Goal: Task Accomplishment & Management: Use online tool/utility

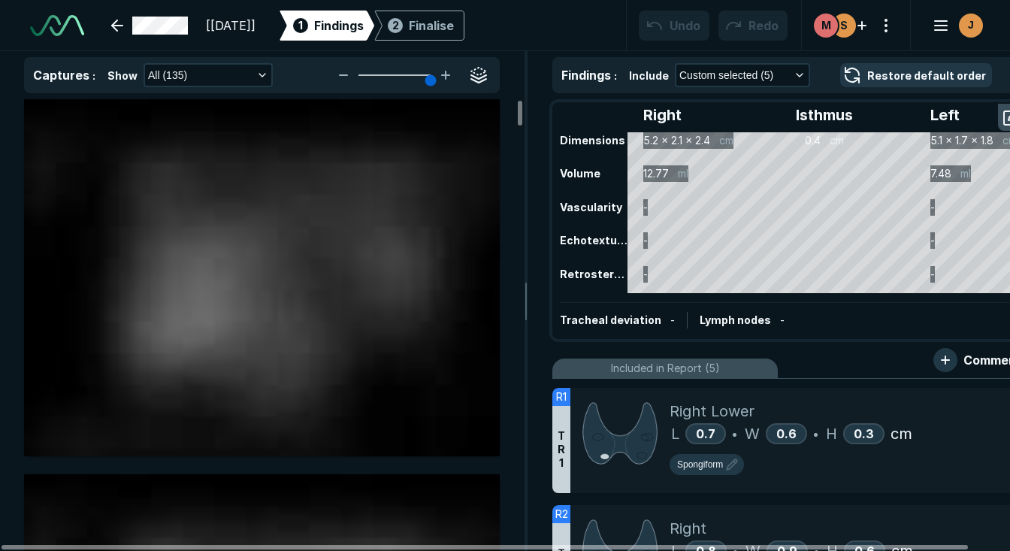
scroll to position [4147, 6476]
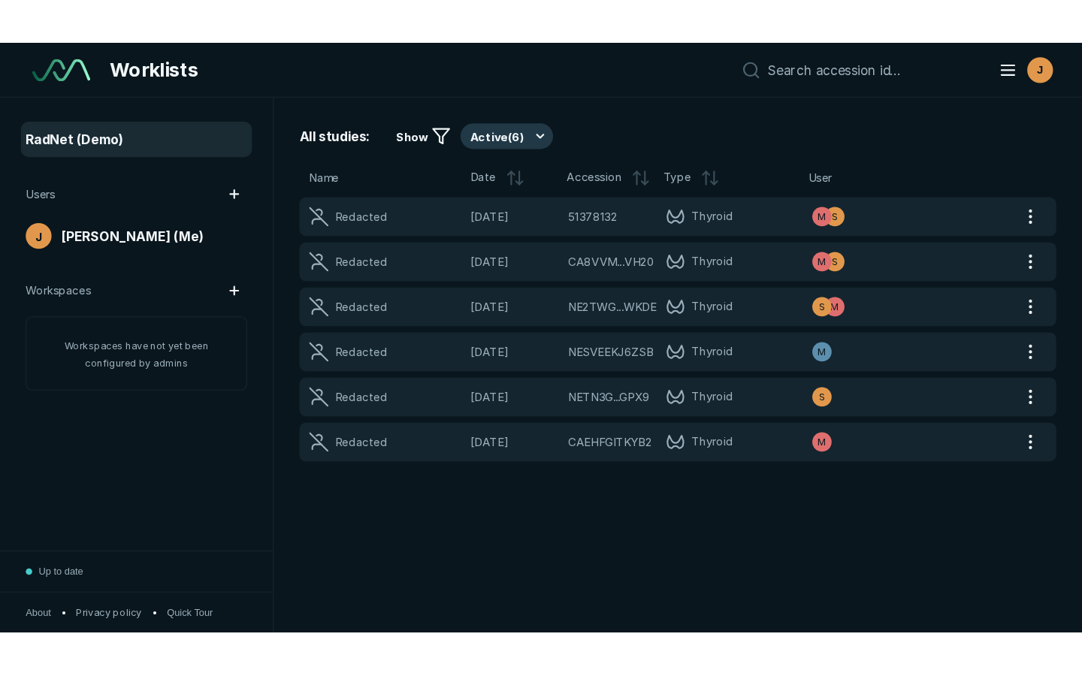
scroll to position [4147, 6601]
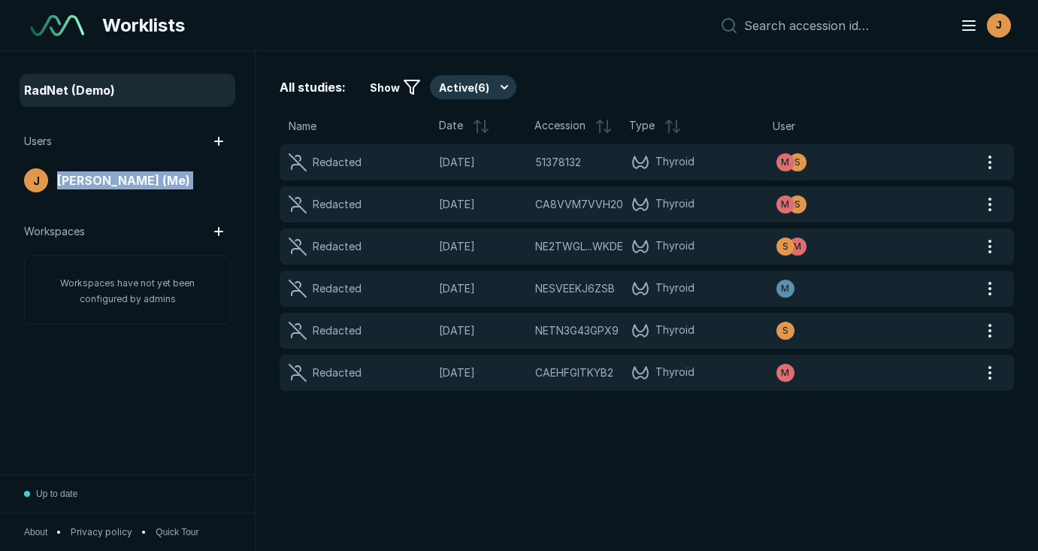
drag, startPoint x: 2, startPoint y: 185, endPoint x: -22, endPoint y: 203, distance: 30.1
click at [0, 203] on html "Worklists J RadNet (Demo) Users J [PERSON_NAME] (Me) Workspaces Workspaces have…" at bounding box center [519, 275] width 1038 height 551
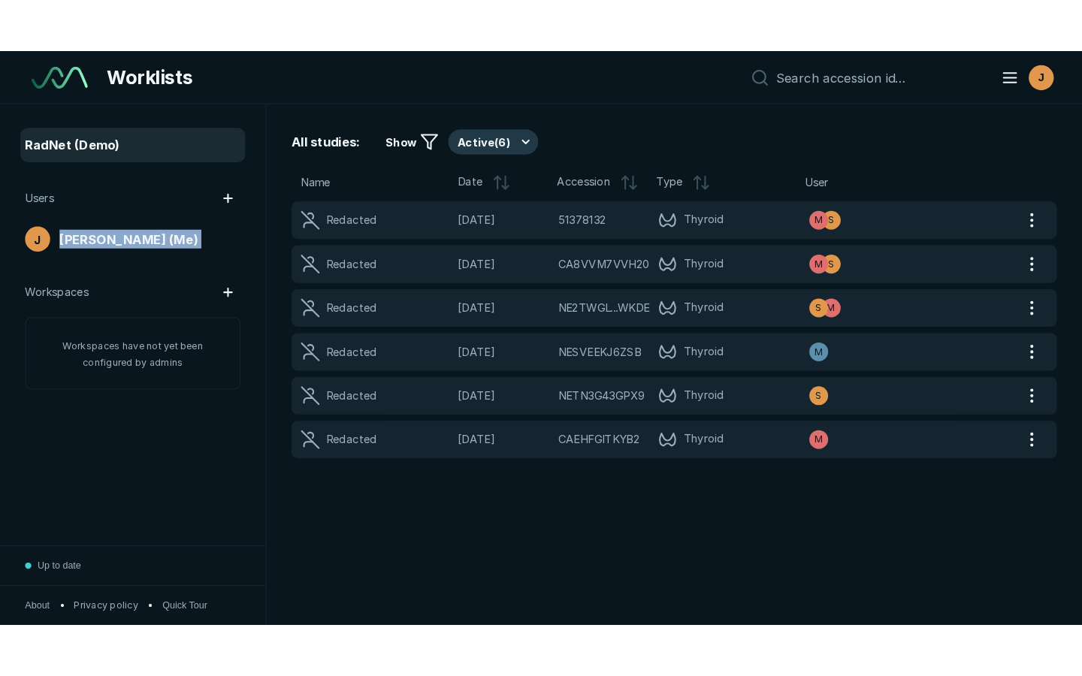
scroll to position [4713, 6801]
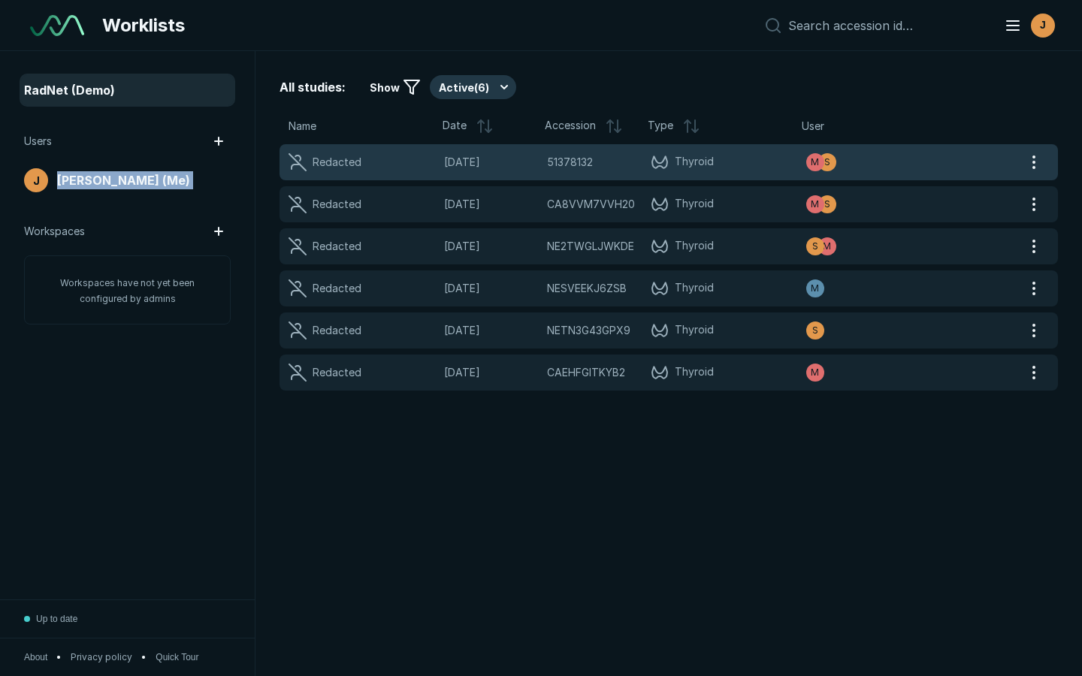
click at [600, 161] on div "51378132 51378132" at bounding box center [594, 162] width 95 height 17
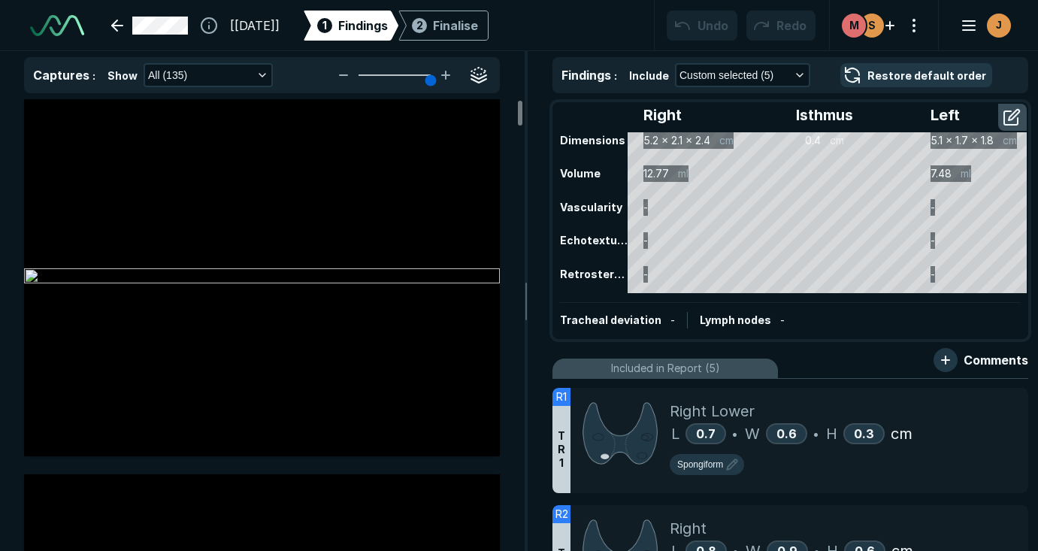
scroll to position [2951, 4058]
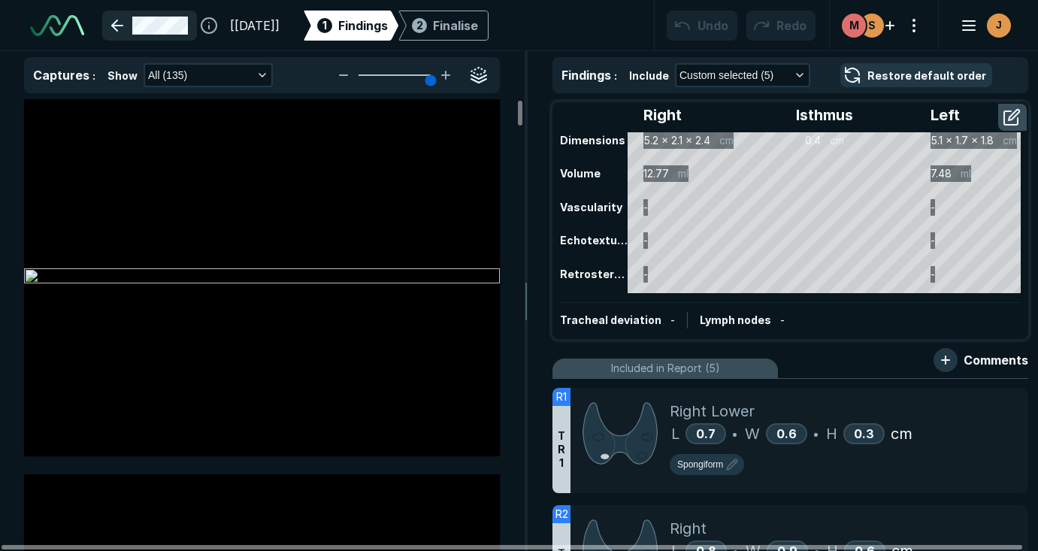
click at [113, 21] on link at bounding box center [149, 26] width 95 height 30
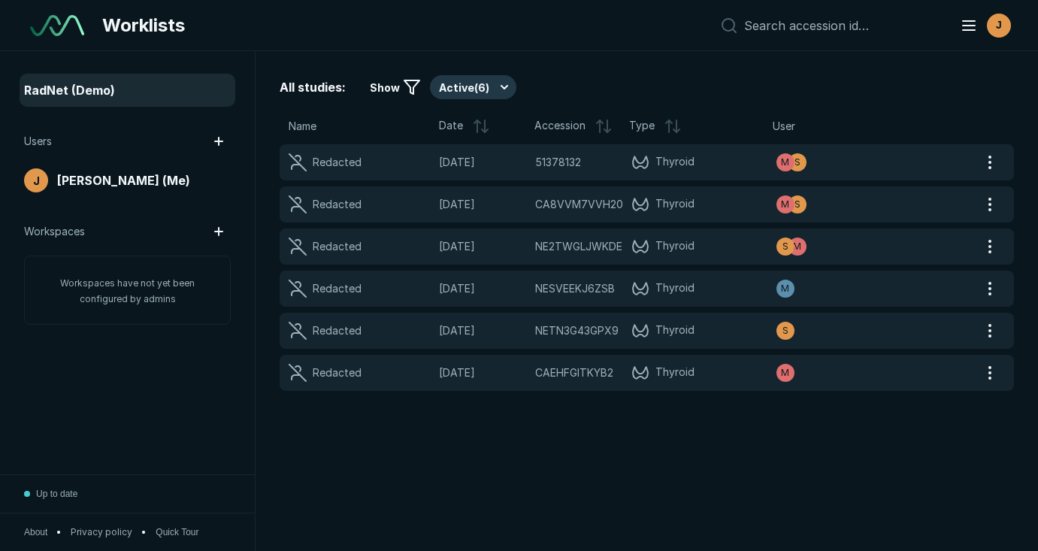
scroll to position [4147, 6601]
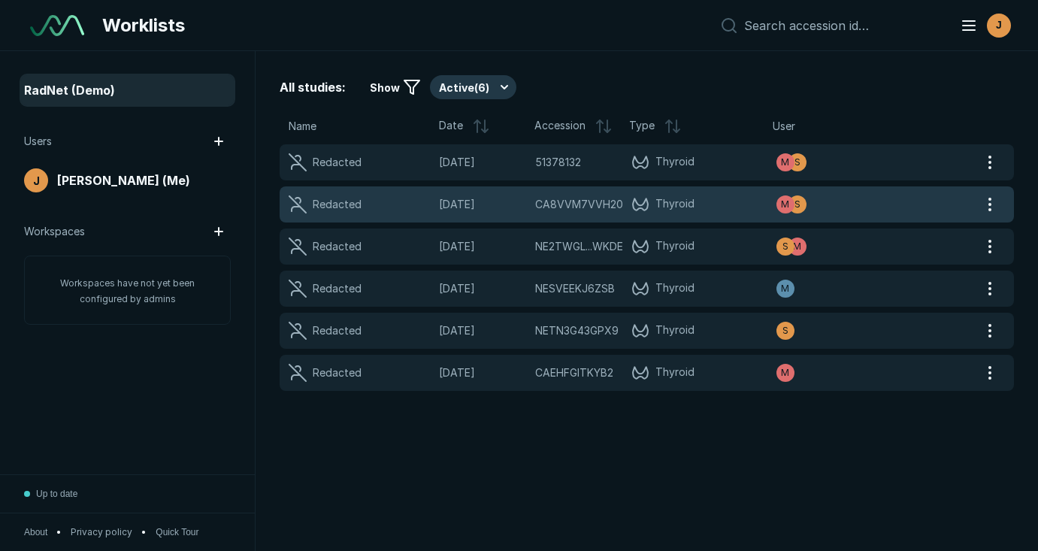
click at [453, 198] on span "[DATE]" at bounding box center [482, 204] width 87 height 17
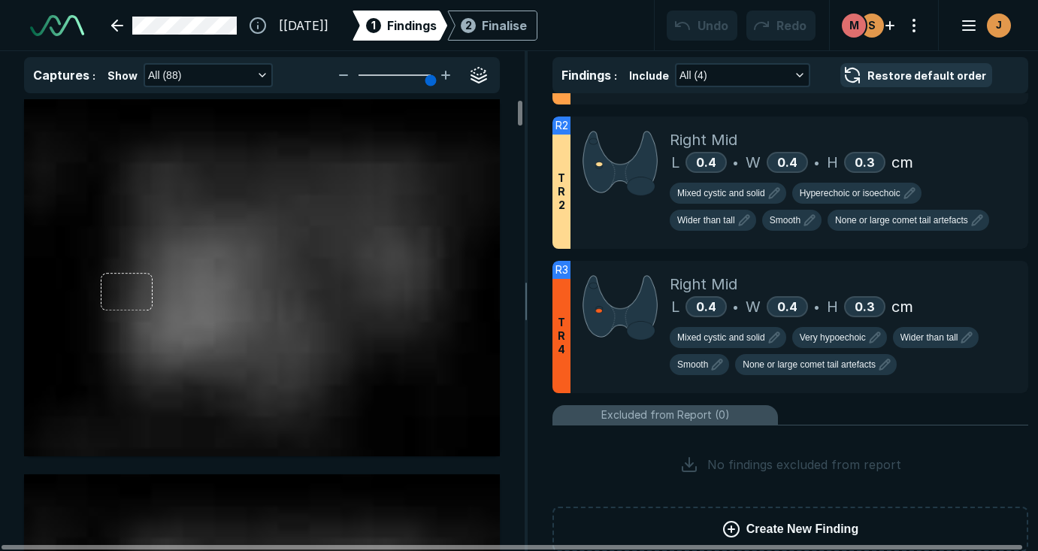
scroll to position [585, 0]
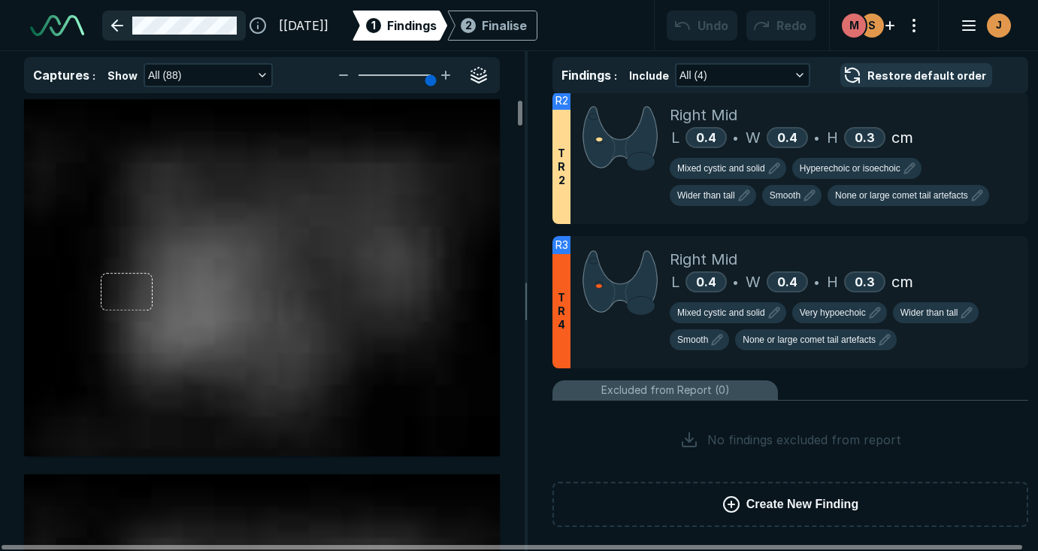
click at [122, 20] on link at bounding box center [174, 26] width 144 height 30
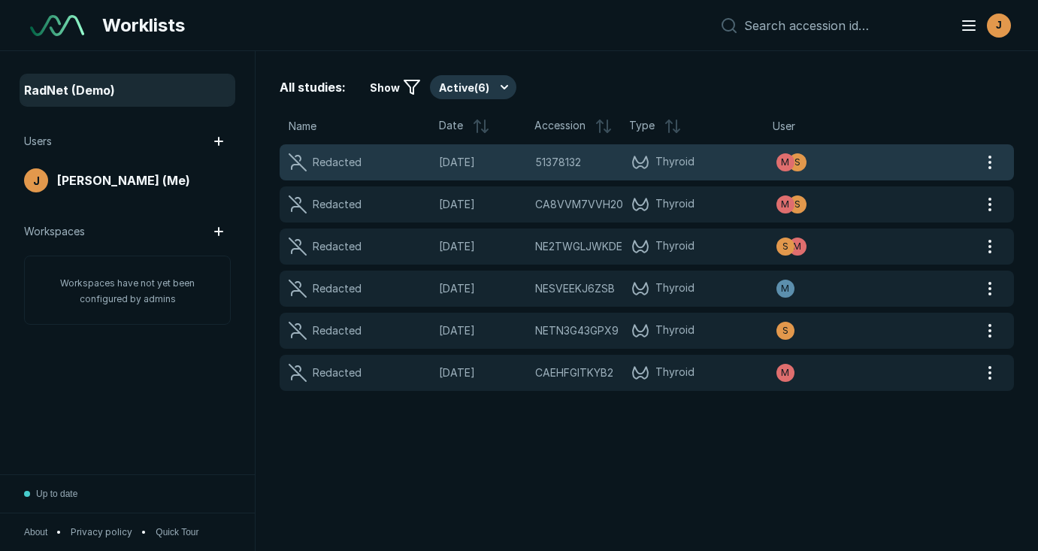
scroll to position [3907, 5211]
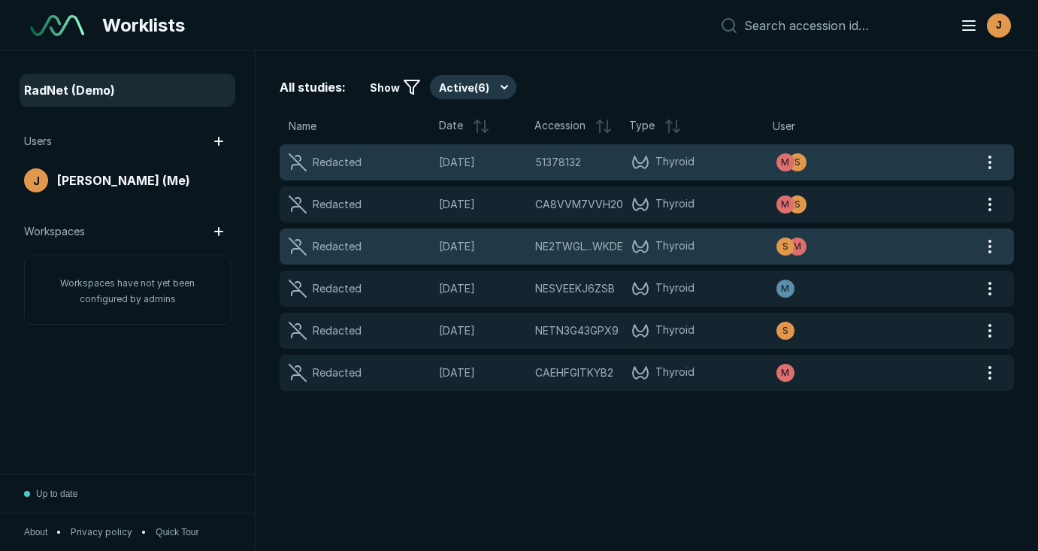
click at [536, 239] on span "NE2TWGL...WKDE" at bounding box center [579, 246] width 88 height 17
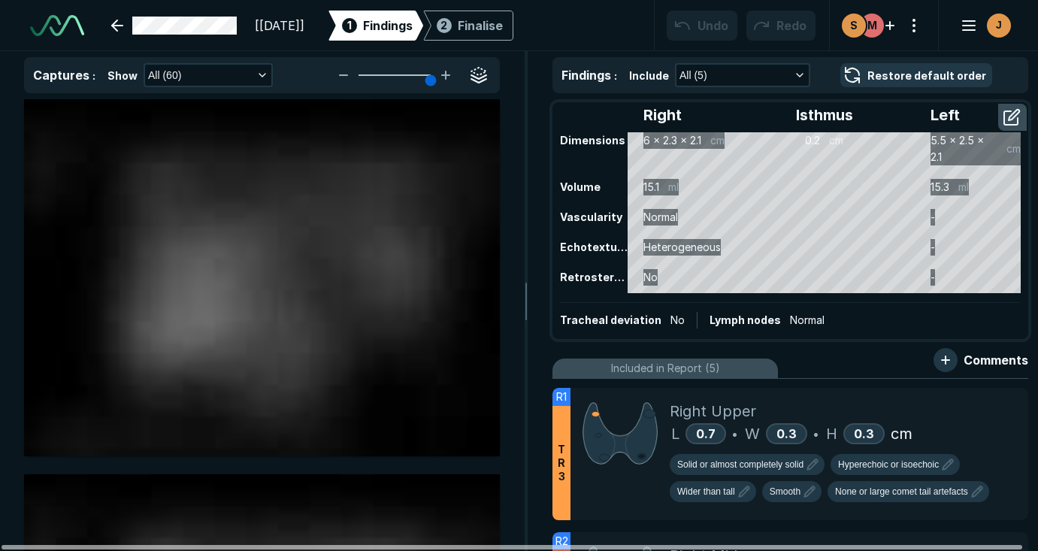
scroll to position [3799, 4047]
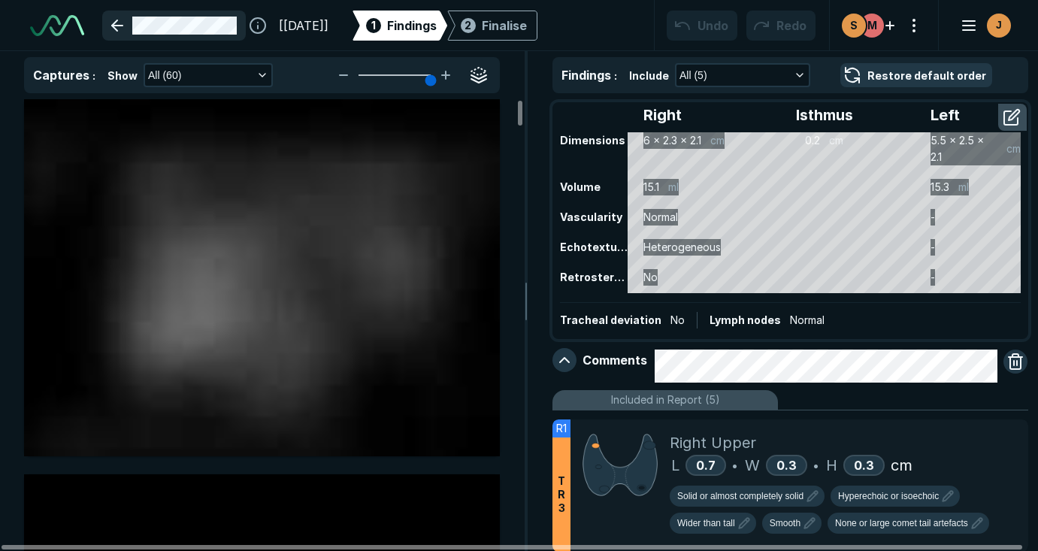
click at [115, 28] on link at bounding box center [174, 26] width 144 height 30
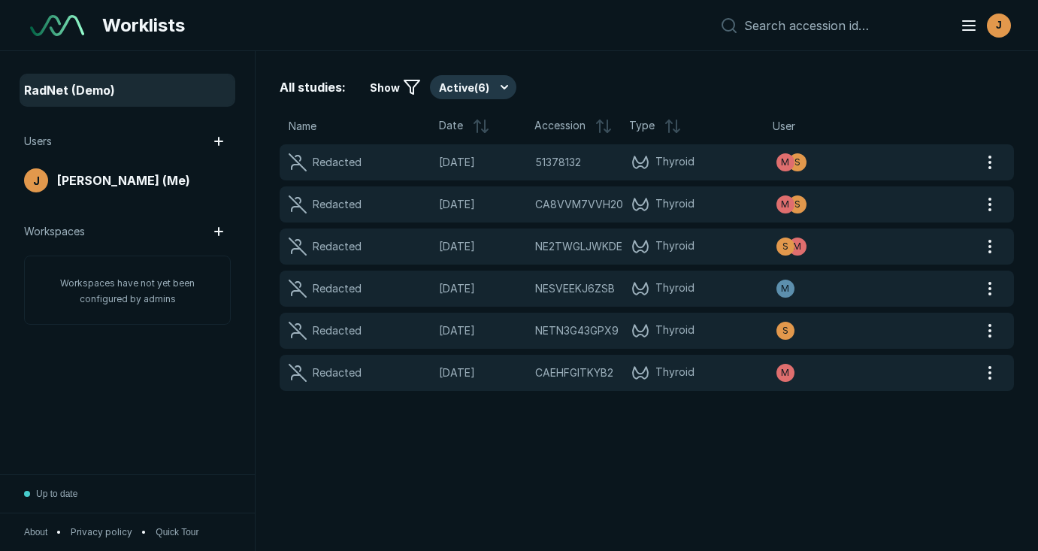
scroll to position [3907, 5211]
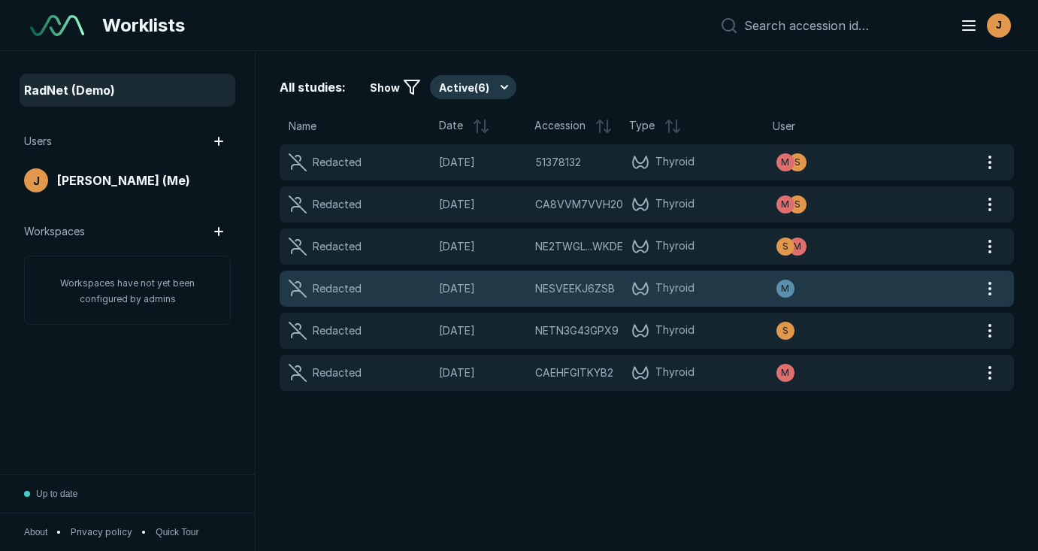
click at [746, 291] on span "Thyroid" at bounding box center [703, 289] width 144 height 18
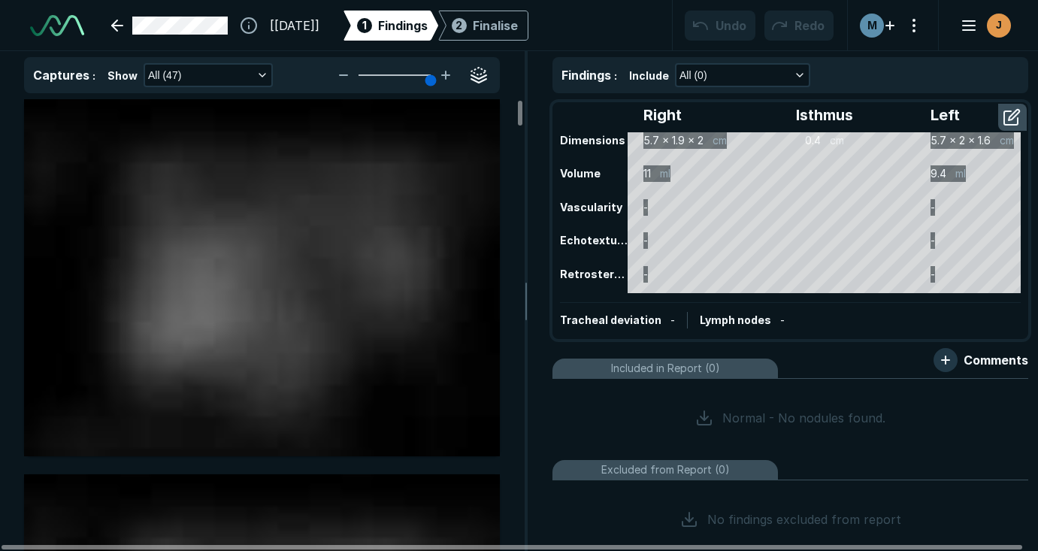
scroll to position [2951, 4058]
click at [117, 30] on link at bounding box center [169, 26] width 135 height 30
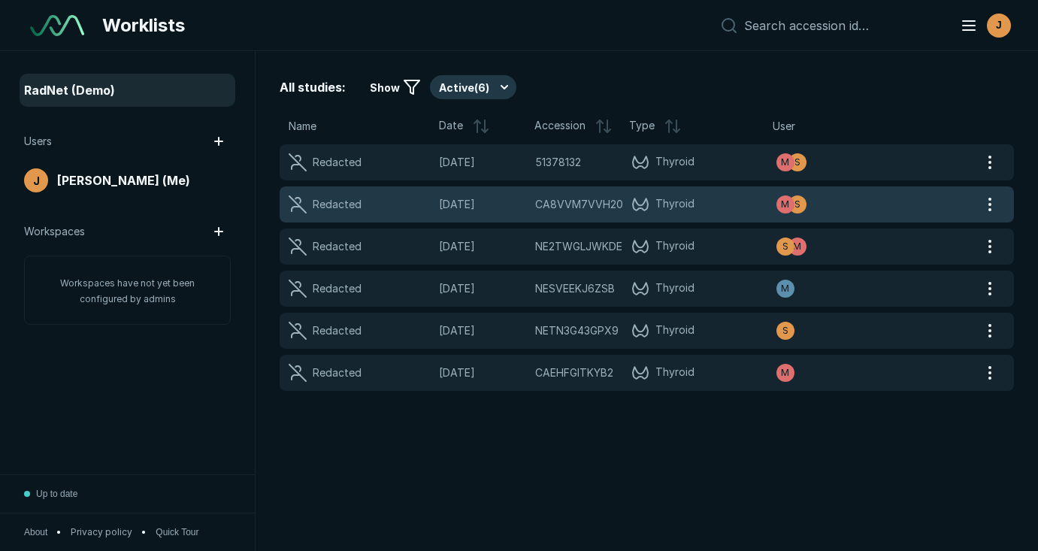
scroll to position [3907, 5211]
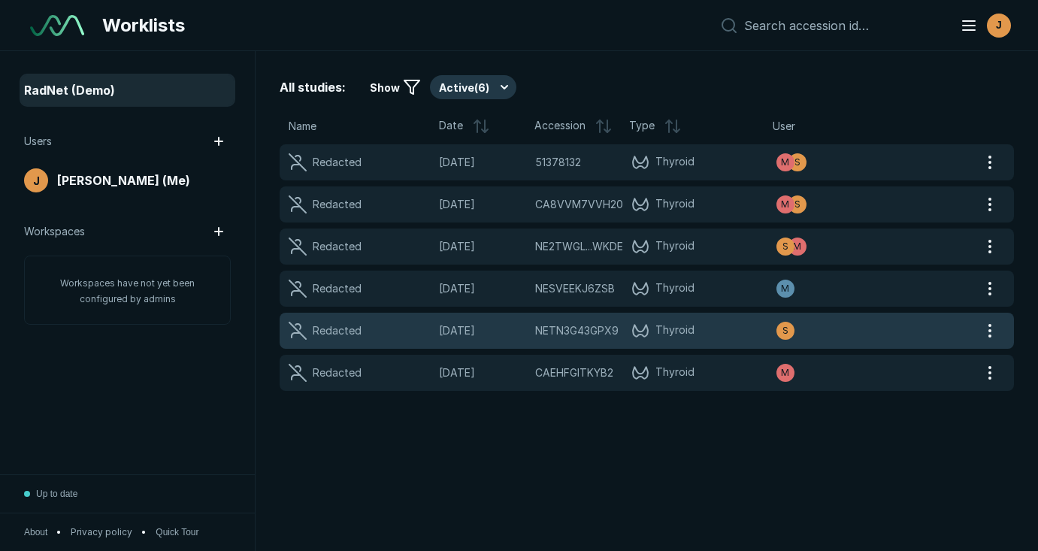
click at [717, 326] on span "Thyroid" at bounding box center [703, 331] width 144 height 18
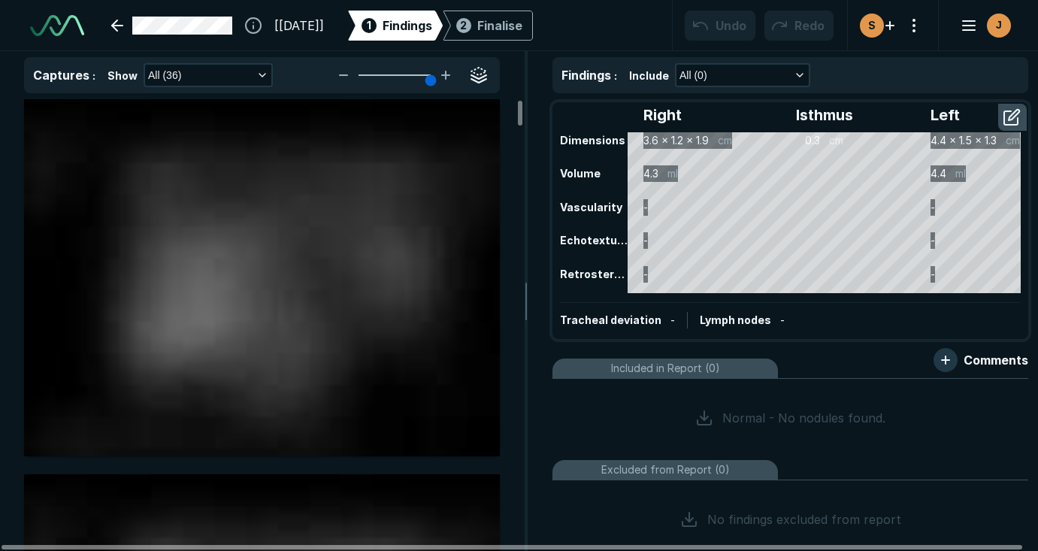
scroll to position [2951, 4058]
click at [114, 23] on link at bounding box center [171, 26] width 139 height 30
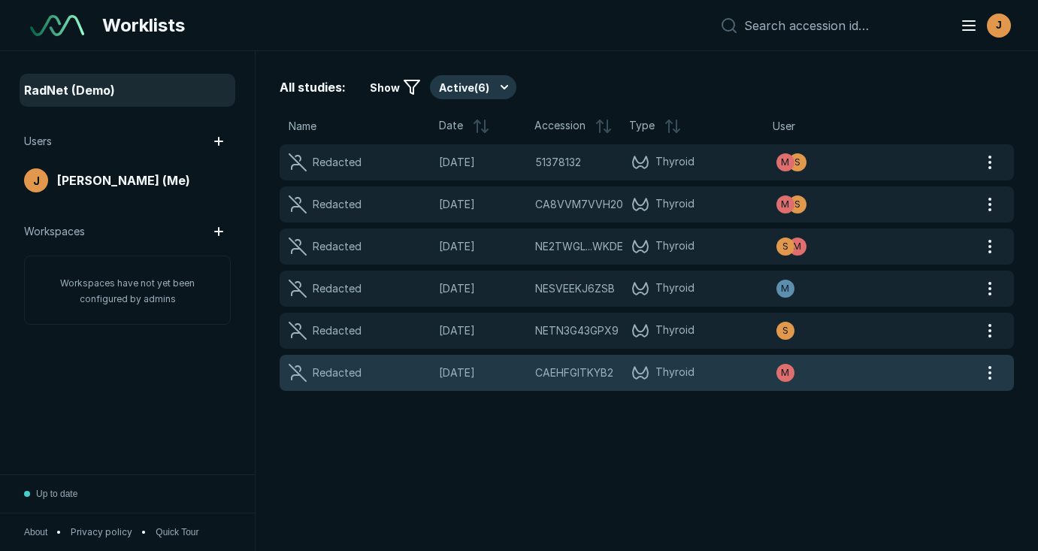
click at [741, 370] on span "Thyroid" at bounding box center [703, 373] width 144 height 18
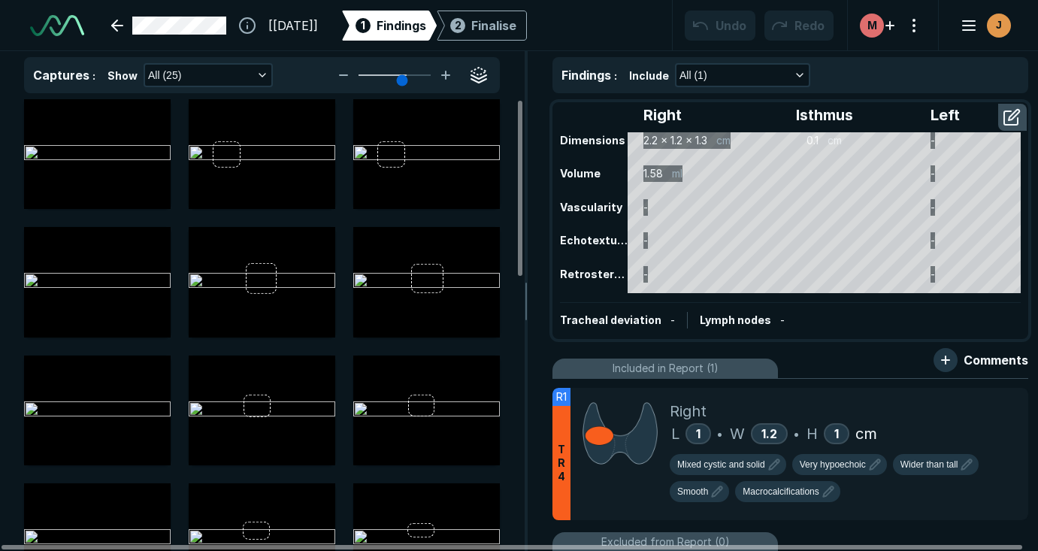
drag, startPoint x: 424, startPoint y: 77, endPoint x: 403, endPoint y: 76, distance: 21.1
type input "4"
click at [403, 76] on input "range" at bounding box center [394, 75] width 84 height 2
